Goal: Find contact information: Find contact information

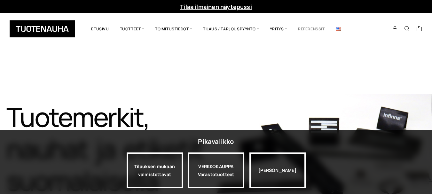
click at [311, 28] on link "Referenssit" at bounding box center [312, 29] width 38 height 22
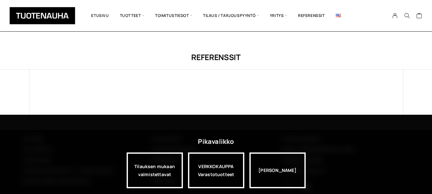
click at [432, 54] on html "Mitä etsit? Clear Tilaa ilmainen näytepussi Ostoskori on tyhjä. Etusivu Tuottee…" at bounding box center [216, 113] width 432 height 227
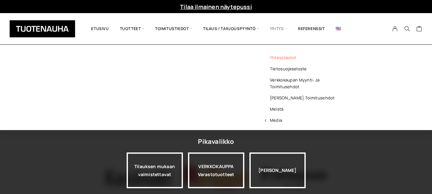
click at [278, 61] on link "Yhteystiedot" at bounding box center [306, 57] width 93 height 11
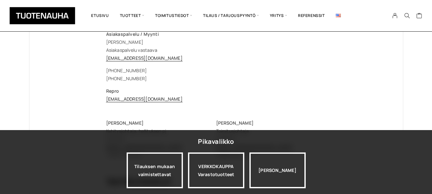
scroll to position [136, 0]
